Goal: Task Accomplishment & Management: Manage account settings

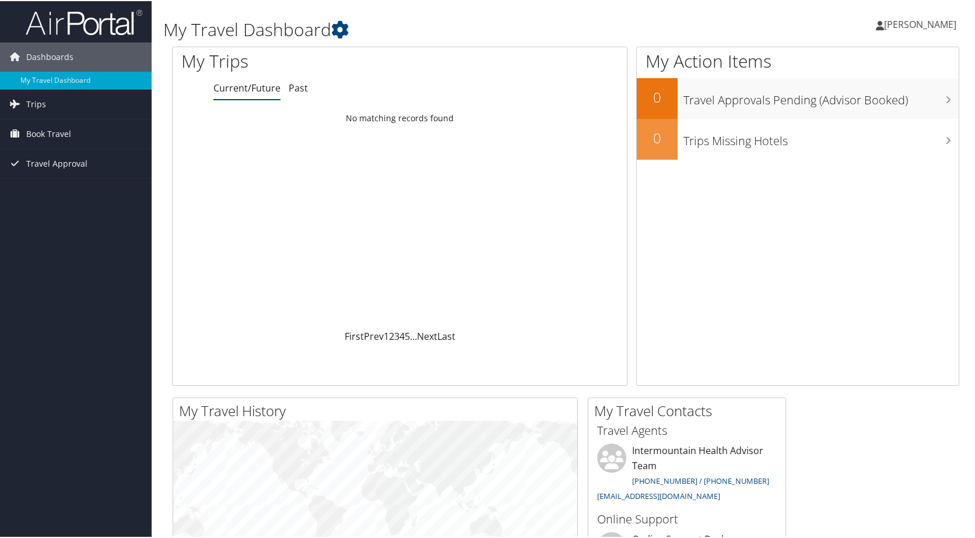
click at [913, 20] on span "[PERSON_NAME]" at bounding box center [920, 23] width 72 height 13
click at [860, 103] on link "View Travel Profile" at bounding box center [890, 104] width 130 height 20
click at [31, 101] on span "Trips" at bounding box center [36, 103] width 20 height 29
click at [79, 124] on link "Current/Future Trips" at bounding box center [76, 126] width 152 height 17
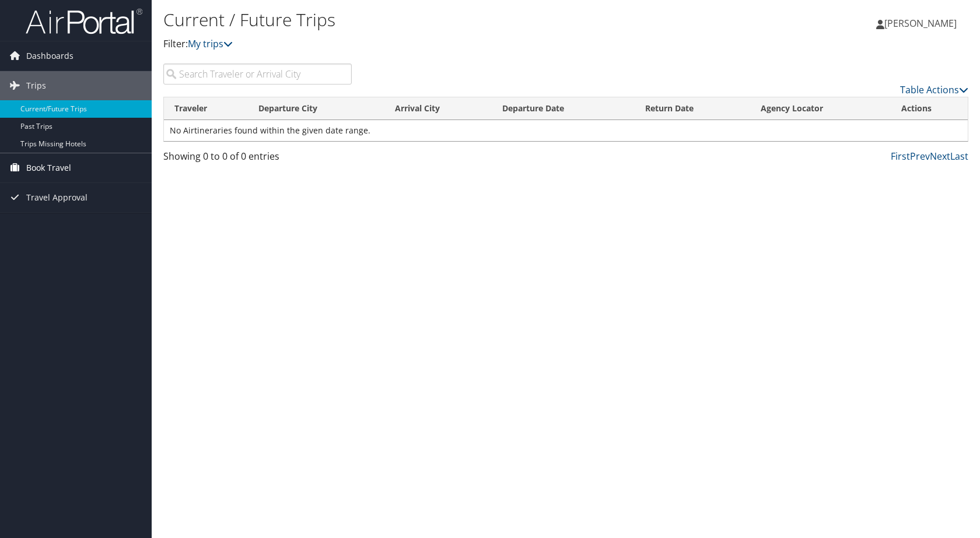
click at [44, 167] on span "Book Travel" at bounding box center [48, 167] width 45 height 29
click at [79, 230] on link "Book/Manage Online Trips" at bounding box center [76, 226] width 152 height 17
